Goal: Navigation & Orientation: Find specific page/section

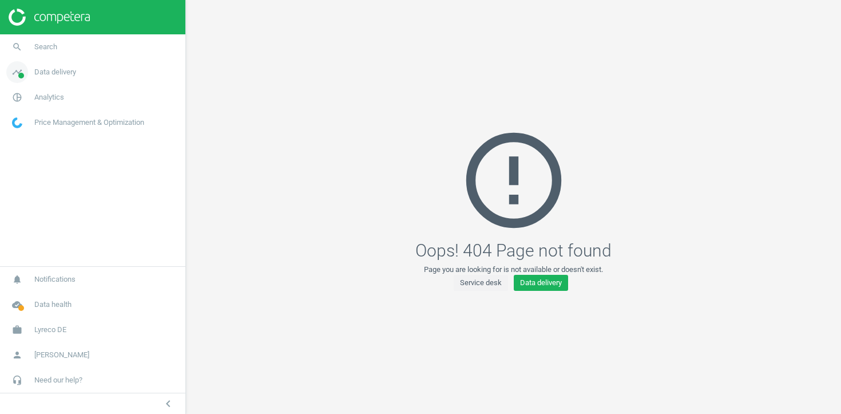
click at [63, 78] on link "timeline Data delivery" at bounding box center [92, 71] width 185 height 25
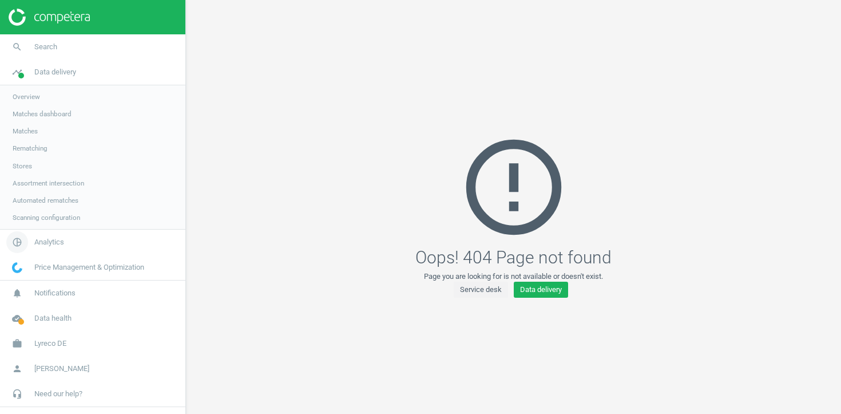
click at [44, 250] on link "pie_chart_outlined Analytics" at bounding box center [92, 241] width 185 height 25
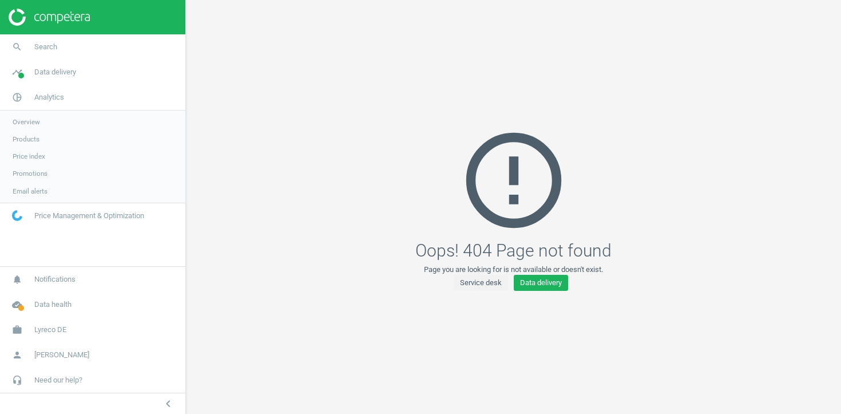
click at [33, 139] on span "Products" at bounding box center [26, 138] width 27 height 9
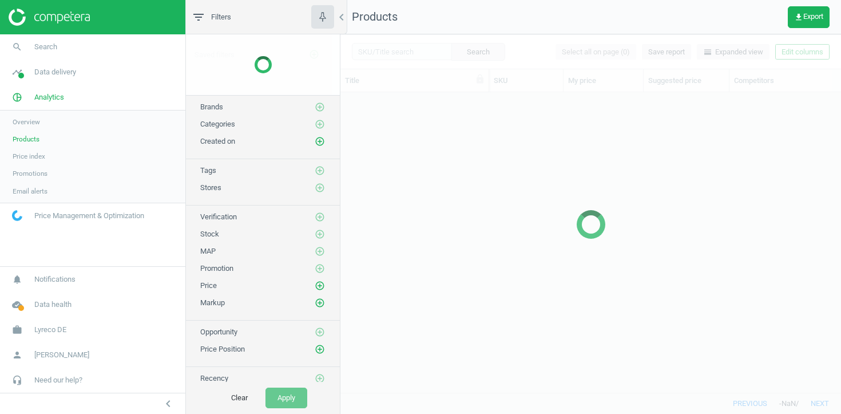
scroll to position [300, 500]
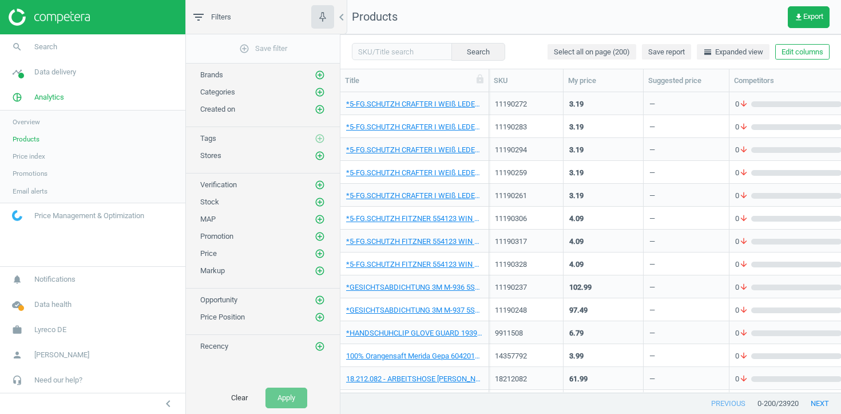
click at [808, 50] on button "Edit columns" at bounding box center [802, 52] width 54 height 16
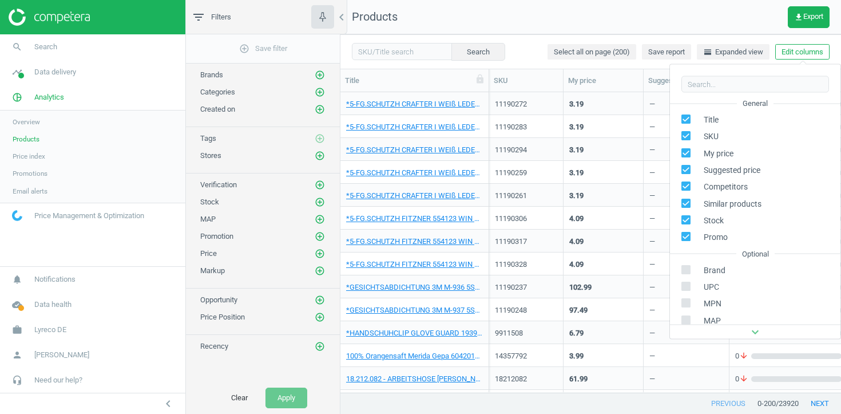
scroll to position [155, 0]
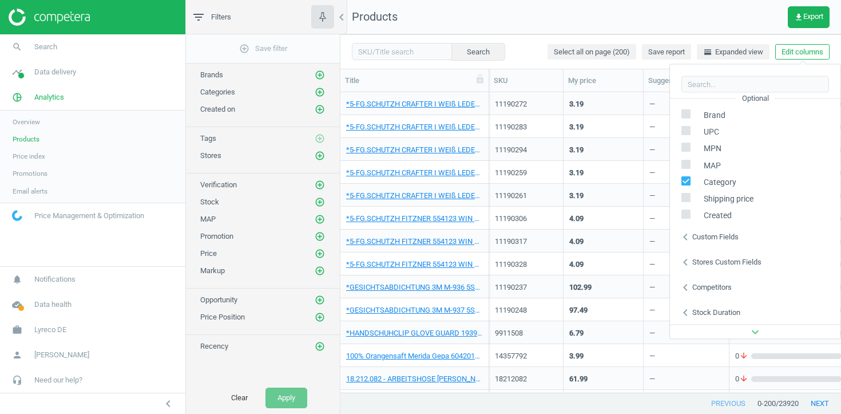
click at [721, 258] on div "Stores custom fields" at bounding box center [726, 261] width 69 height 10
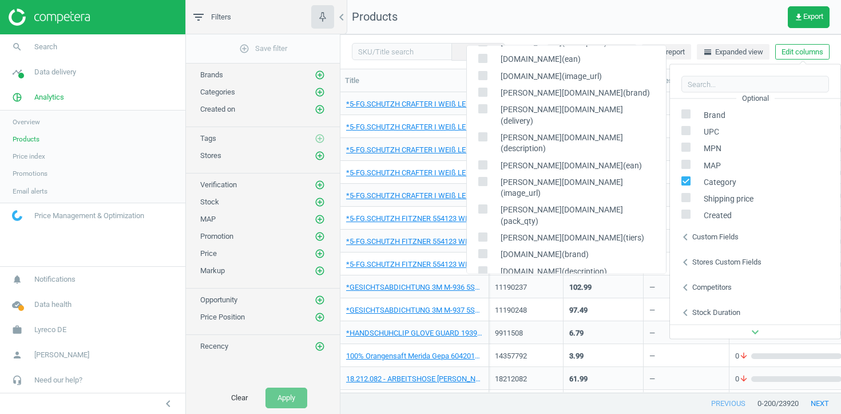
scroll to position [717, 0]
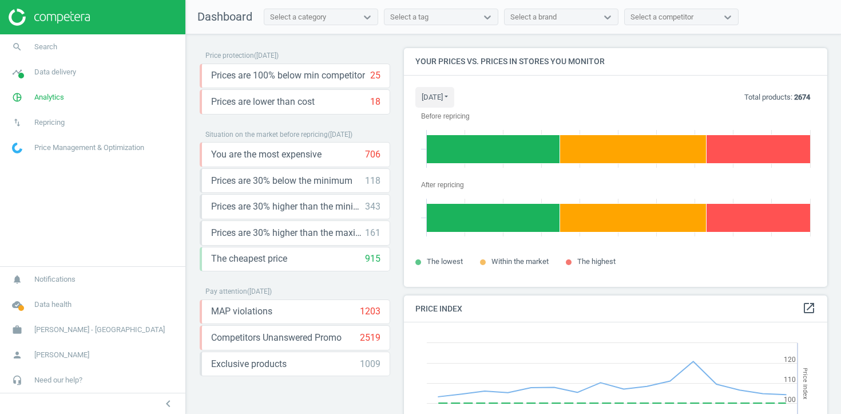
scroll to position [264, 424]
click at [59, 335] on link "work Harvey Norman - Malaysia" at bounding box center [92, 329] width 185 height 25
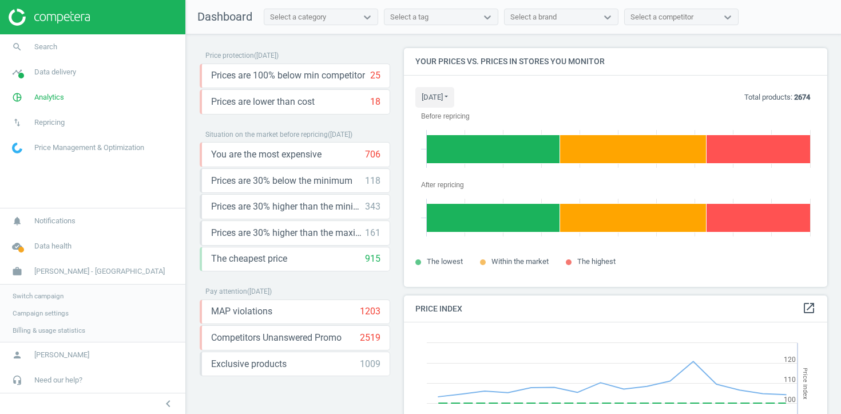
click at [39, 315] on span "Campaign settings" at bounding box center [41, 312] width 56 height 9
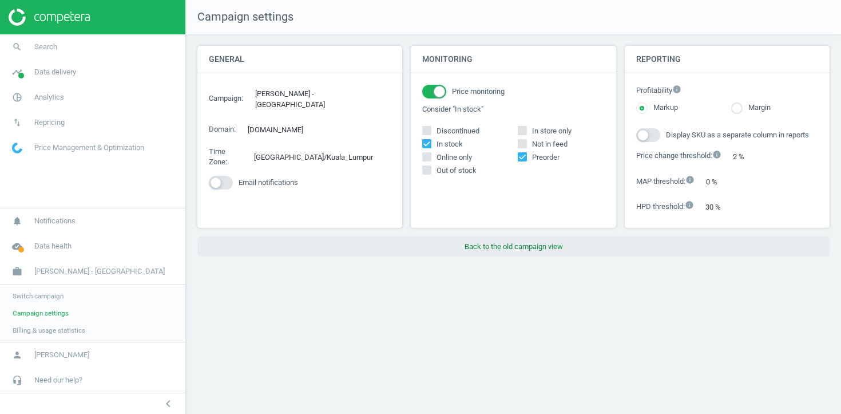
click at [458, 254] on button "Back to the old campaign view" at bounding box center [513, 246] width 632 height 21
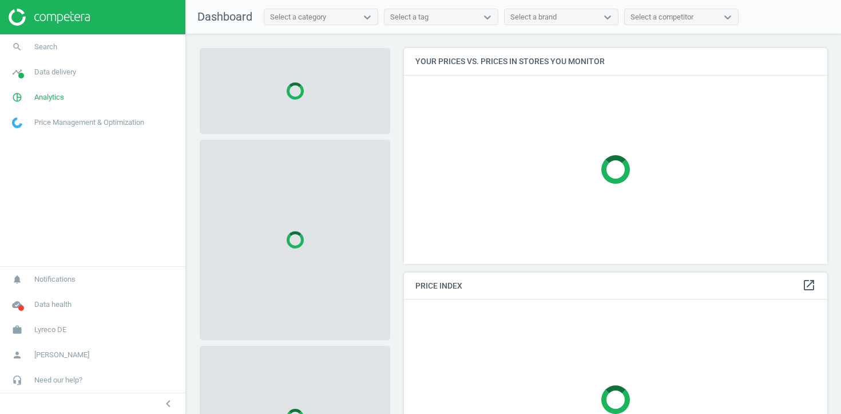
scroll to position [216, 424]
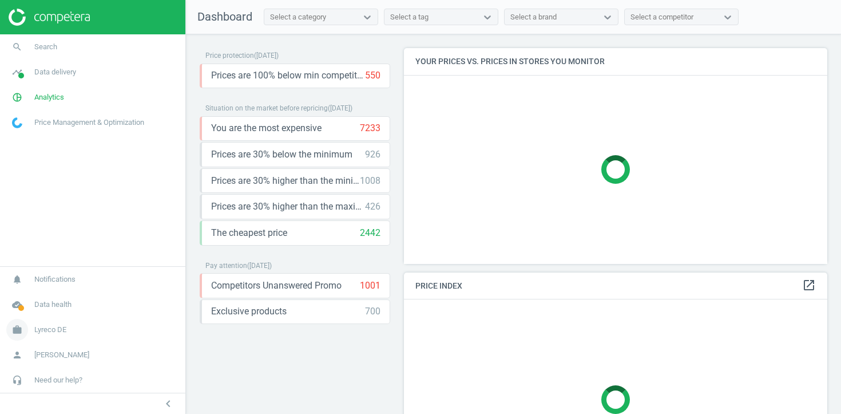
click at [44, 331] on span "Lyreco DE" at bounding box center [50, 329] width 32 height 10
click at [53, 313] on span "Campaign settings" at bounding box center [41, 312] width 56 height 9
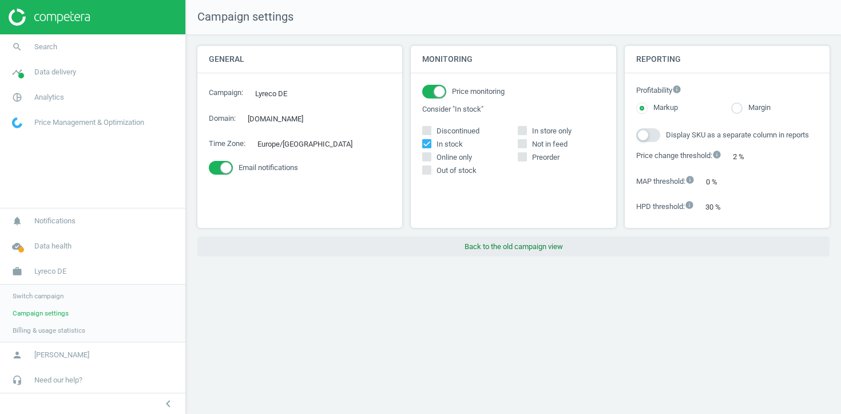
click at [510, 253] on button "Back to the old campaign view" at bounding box center [513, 246] width 632 height 21
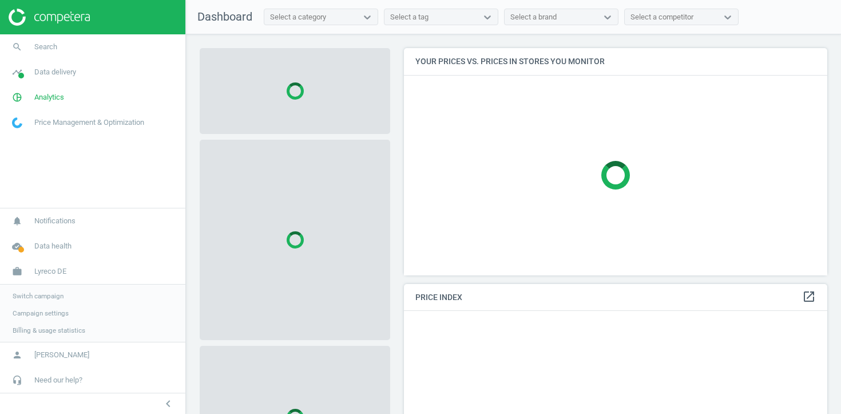
scroll to position [264, 424]
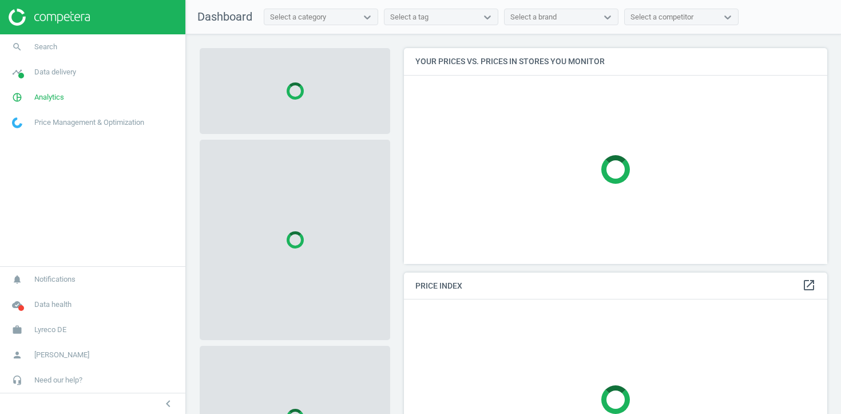
scroll to position [216, 424]
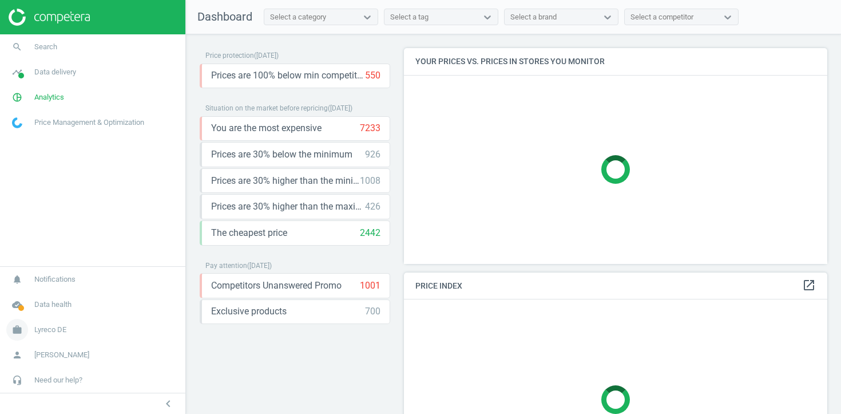
click at [53, 327] on span "Lyreco DE" at bounding box center [50, 329] width 32 height 10
click at [53, 294] on span "Switch campaign" at bounding box center [38, 295] width 51 height 9
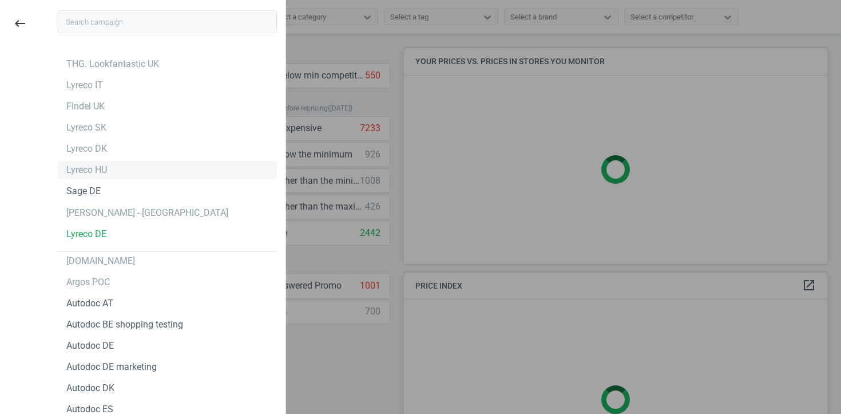
scroll to position [228, 424]
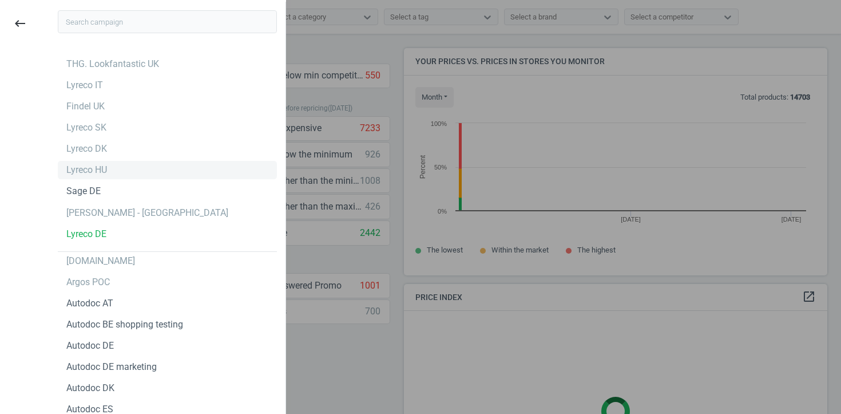
click at [84, 168] on div "Lyreco HU" at bounding box center [86, 170] width 41 height 13
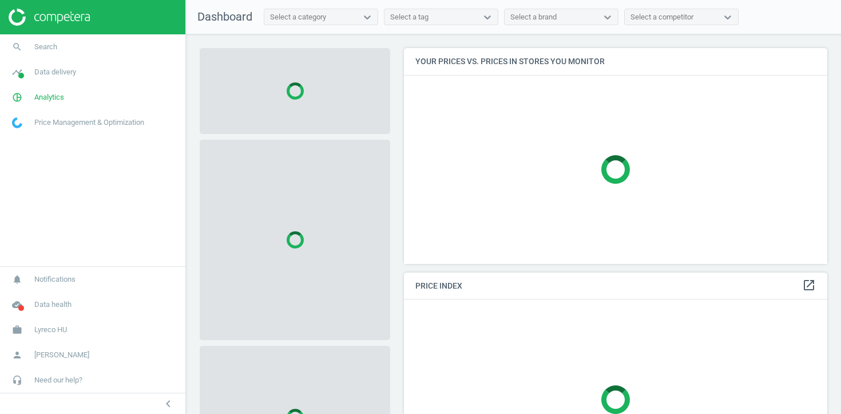
scroll to position [216, 424]
click at [61, 74] on span "Data delivery" at bounding box center [55, 72] width 42 height 10
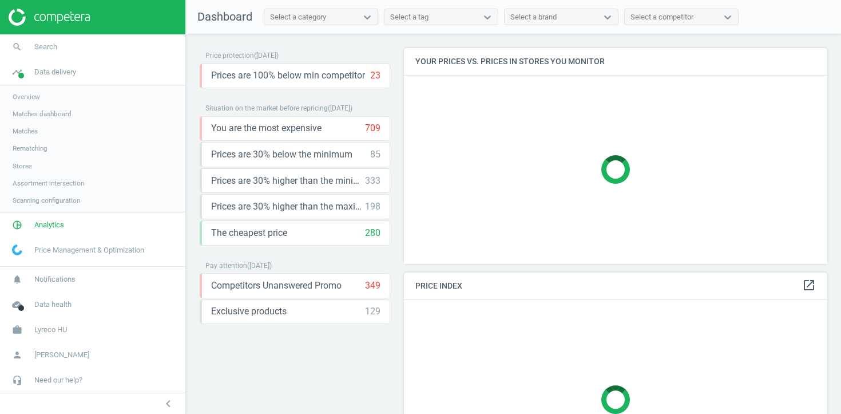
scroll to position [228, 424]
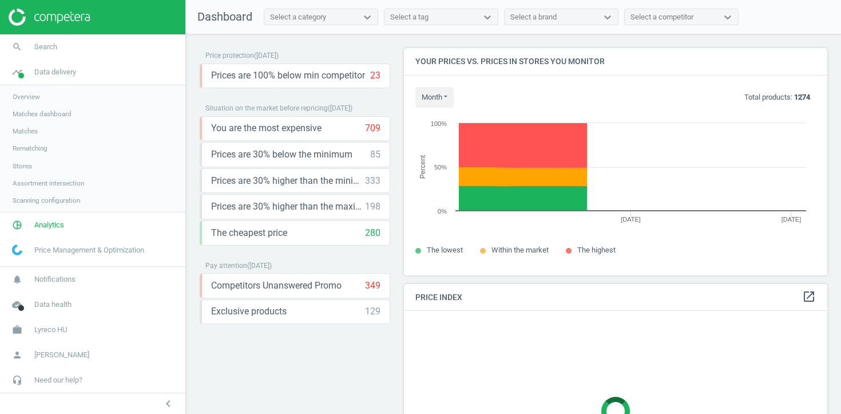
click at [29, 167] on span "Stores" at bounding box center [22, 165] width 19 height 9
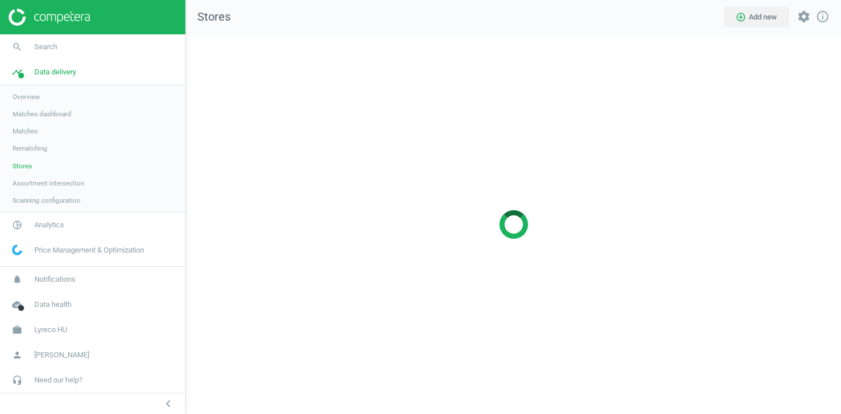
scroll to position [380, 655]
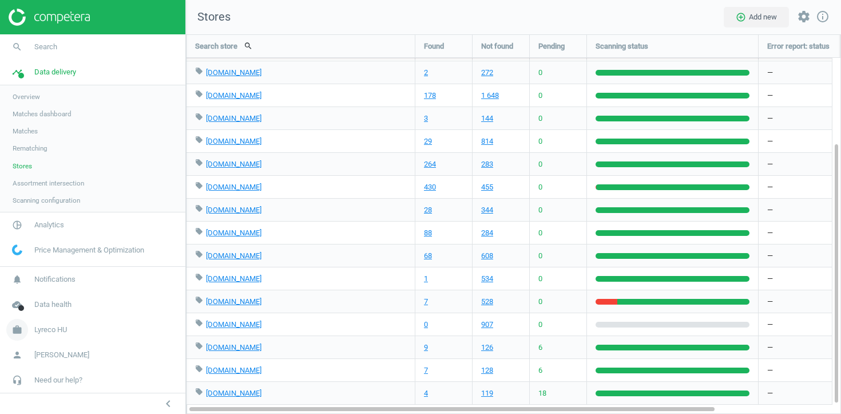
click at [34, 334] on span "Lyreco HU" at bounding box center [50, 329] width 33 height 10
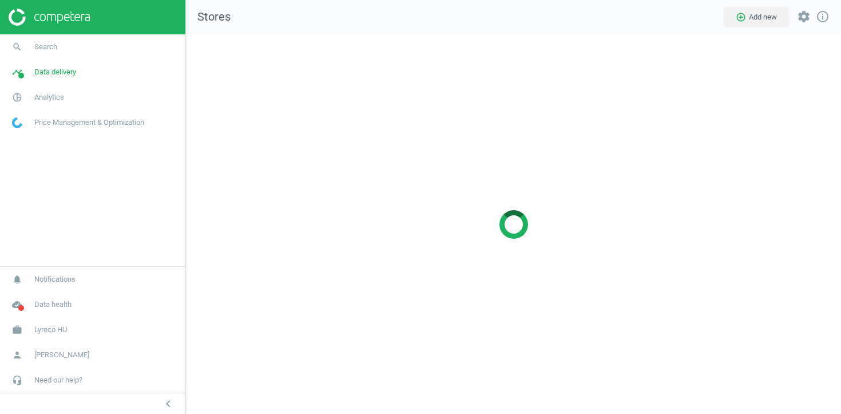
scroll to position [380, 655]
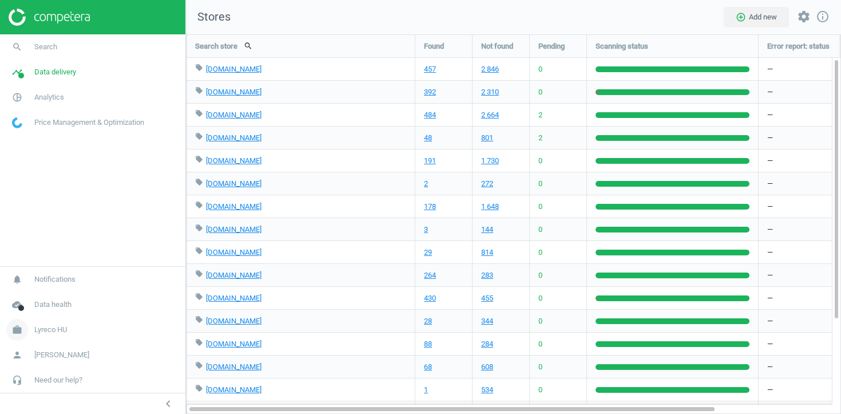
click at [56, 329] on span "Lyreco HU" at bounding box center [50, 329] width 33 height 10
click at [51, 296] on span "Switch campaign" at bounding box center [38, 295] width 51 height 9
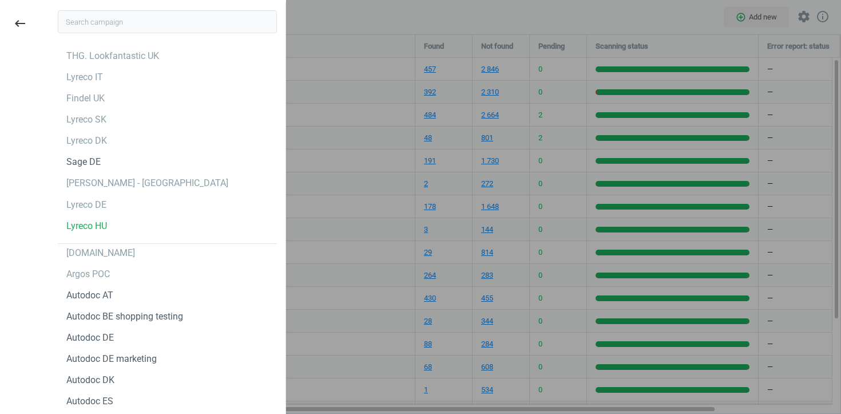
scroll to position [0, 0]
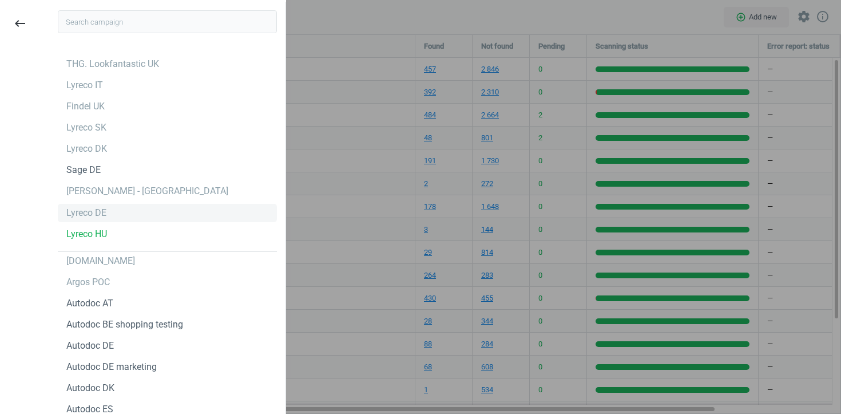
click at [92, 212] on div "Lyreco DE" at bounding box center [86, 212] width 40 height 13
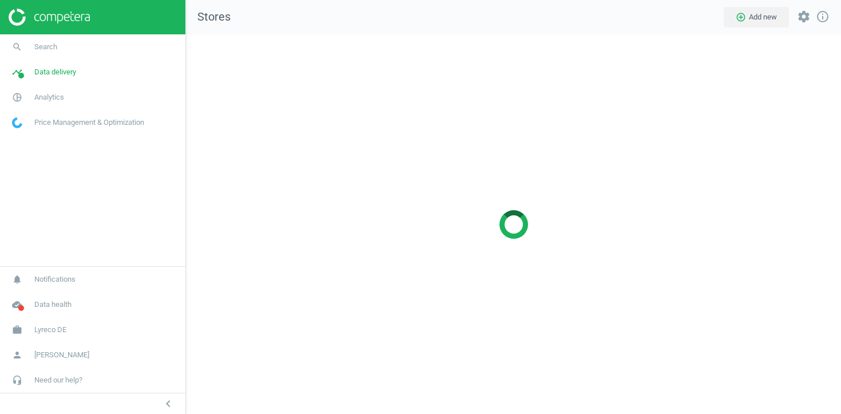
scroll to position [380, 655]
